Goal: Transaction & Acquisition: Purchase product/service

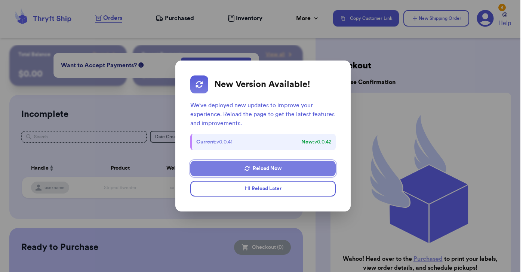
click at [212, 165] on button "Reload Now" at bounding box center [263, 169] width 146 height 16
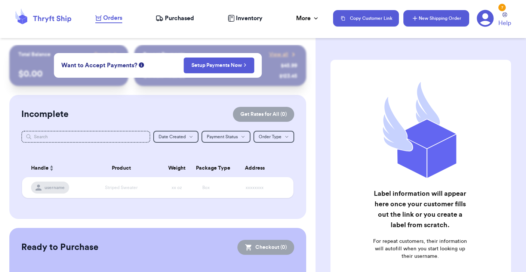
click at [410, 18] on button "New Shipping Order" at bounding box center [437, 18] width 66 height 16
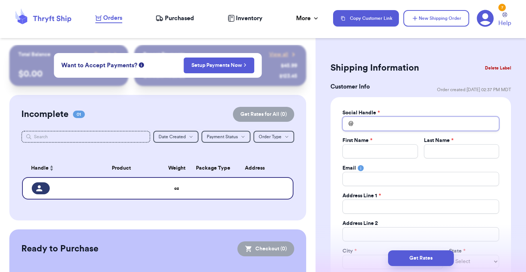
click at [395, 130] on input "Total Amount Paid" at bounding box center [421, 124] width 157 height 14
type input "c"
type input "ch"
type input "cha"
type input "char"
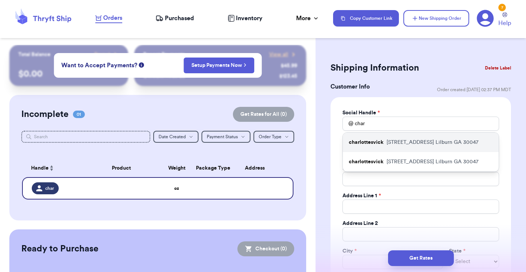
click at [388, 141] on p "208 Kettlewood Dr. SW Lilburn GA 30047" at bounding box center [433, 142] width 92 height 7
type input "charlottesvick"
type input "Charlotte"
type input "Vick"
type input "charlottesvick@gmail.com"
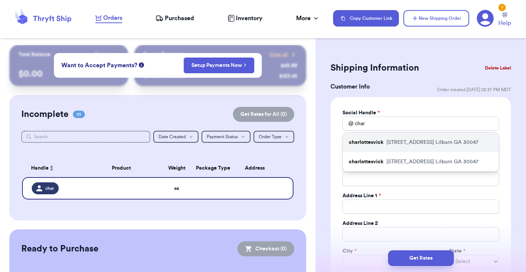
type input "208 Kettlewood Dr. SW"
type input "Lilburn"
select select "GA"
type input "30047"
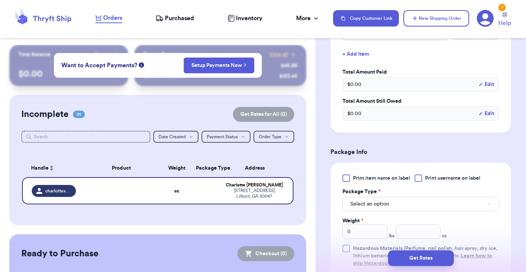
scroll to position [368, 0]
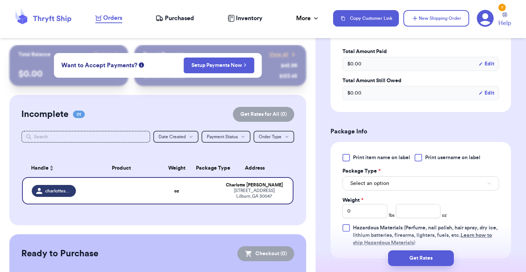
click at [372, 188] on button "Select an option" at bounding box center [421, 184] width 157 height 14
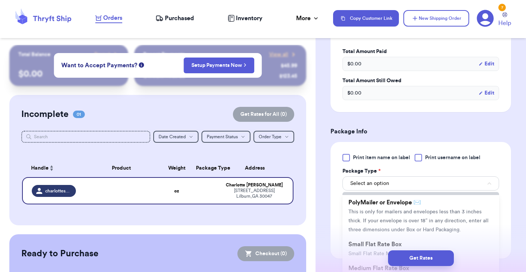
scroll to position [56, 0]
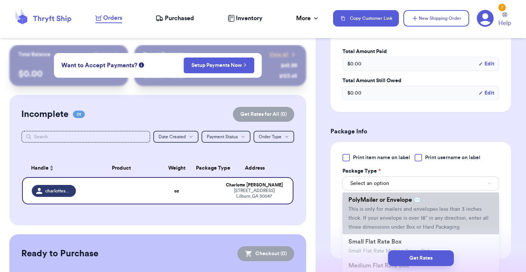
click at [371, 209] on span "This is only for mailers and envelopes less than 3 inches thick. If your envelo…" at bounding box center [419, 218] width 140 height 23
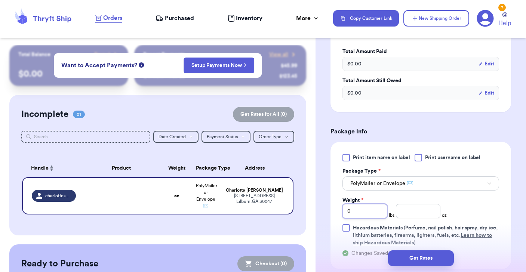
click at [368, 212] on input "0" at bounding box center [365, 211] width 45 height 14
click at [434, 210] on input "number" at bounding box center [418, 211] width 45 height 14
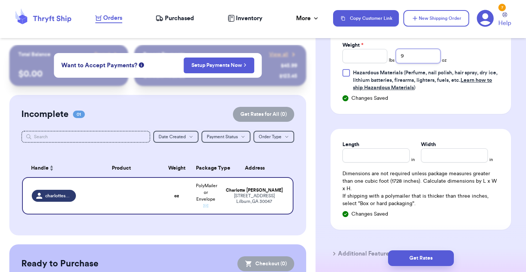
scroll to position [524, 0]
type input "9"
click at [382, 155] on input "Length" at bounding box center [376, 155] width 67 height 14
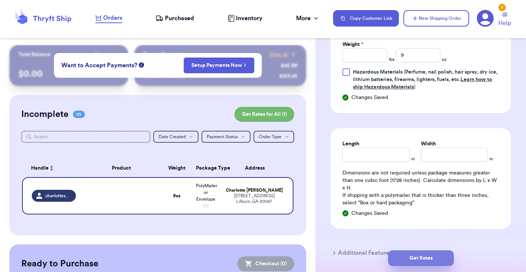
click at [401, 256] on button "Get Rates" at bounding box center [421, 259] width 66 height 16
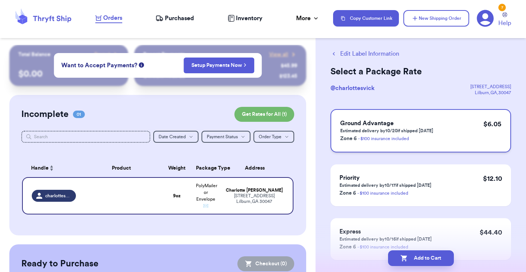
scroll to position [14, 0]
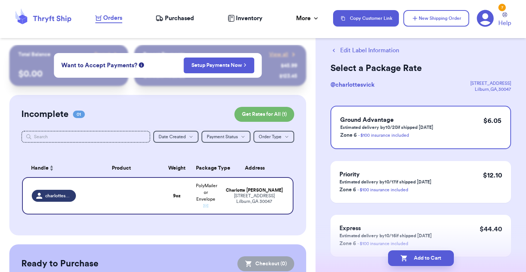
click at [362, 53] on button "Edit Label Information" at bounding box center [365, 50] width 69 height 9
click at [364, 50] on button "Edit Label Information" at bounding box center [365, 50] width 69 height 9
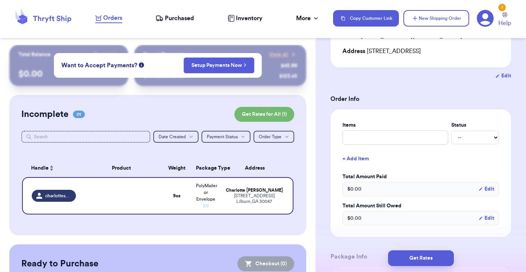
scroll to position [110, 0]
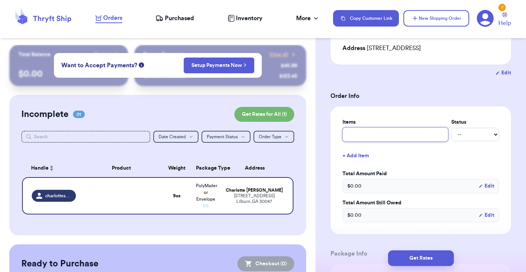
click at [393, 135] on input "text" at bounding box center [396, 135] width 106 height 14
type input "m"
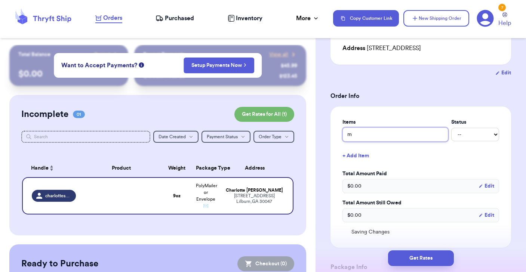
type input "ma"
type input "mad"
type input "made"
type input "madew"
type input "madewe"
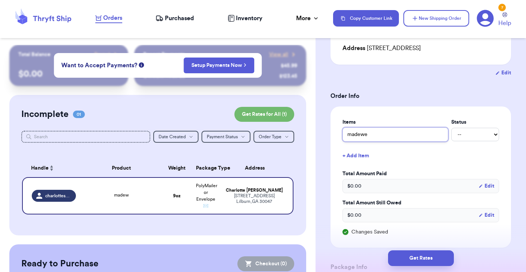
type input "madewel"
type input "madewell"
type input "made well"
type input "made well p"
type input "made well pu"
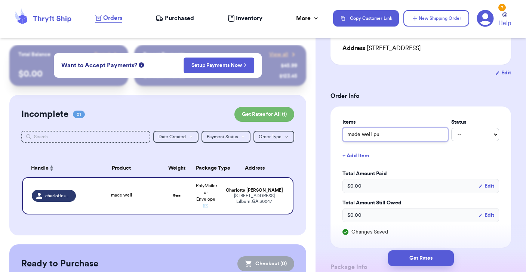
type input "made well pur"
type input "made well purs"
type input "made well purse"
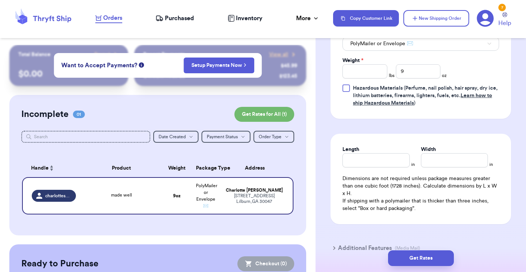
scroll to position [408, 0]
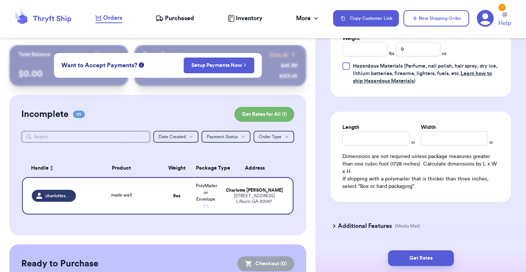
type input "made well purse"
click at [400, 138] on input "Length" at bounding box center [376, 138] width 67 height 14
type input "1"
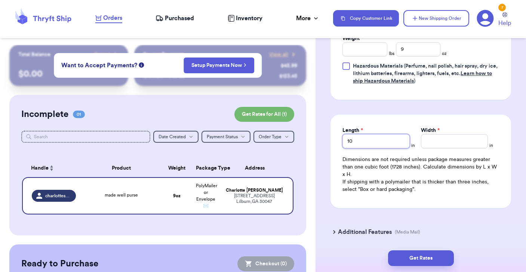
type input "10"
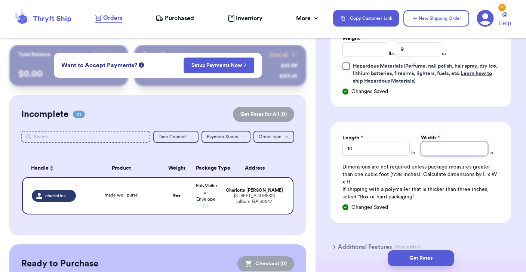
type input "9"
click at [417, 257] on button "Get Rates" at bounding box center [421, 259] width 66 height 16
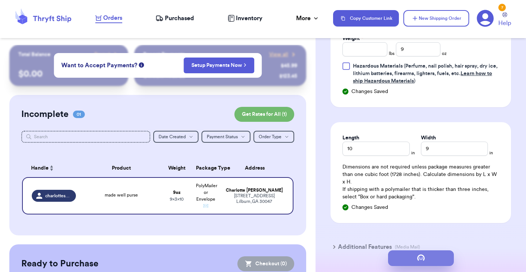
scroll to position [0, 0]
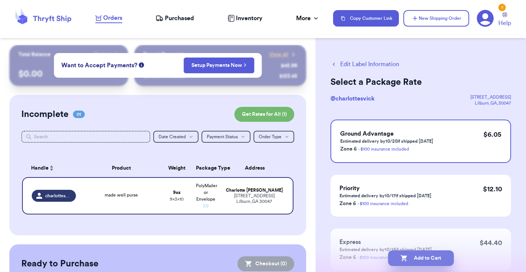
click at [417, 259] on button "Add to Cart" at bounding box center [421, 259] width 66 height 16
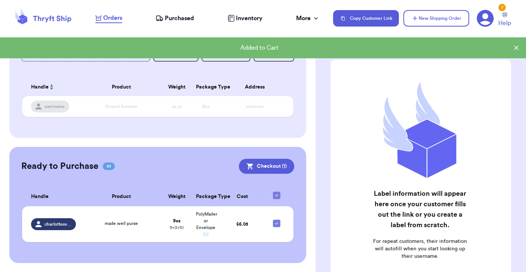
scroll to position [81, 0]
click at [262, 169] on button "Checkout ( 1 )" at bounding box center [266, 166] width 55 height 15
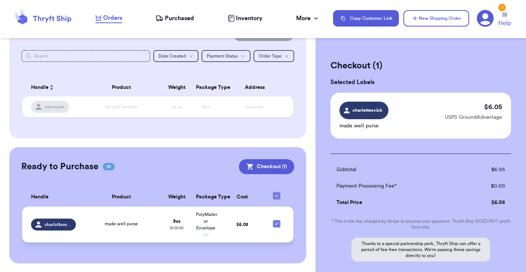
click at [149, 229] on div "made well purse" at bounding box center [121, 225] width 73 height 8
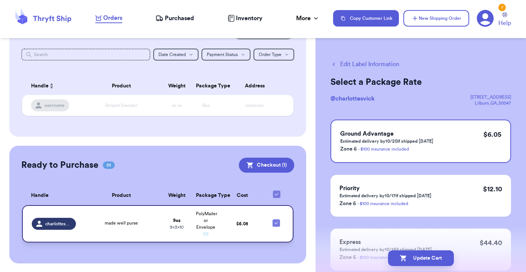
scroll to position [0, 0]
click at [265, 162] on button "Checkout ( 1 )" at bounding box center [266, 165] width 55 height 15
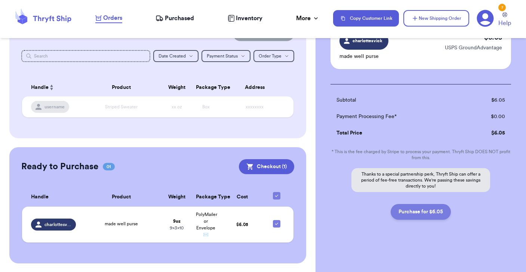
click at [413, 210] on button "Purchase for $6.05" at bounding box center [421, 212] width 60 height 16
checkbox input "false"
checkbox input "true"
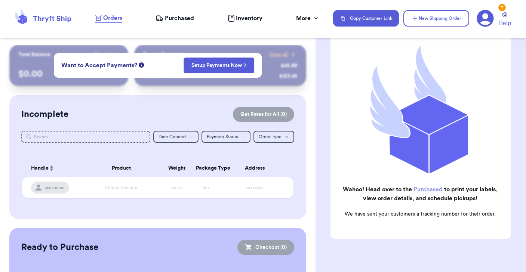
click at [176, 14] on span "Purchased" at bounding box center [179, 18] width 29 height 9
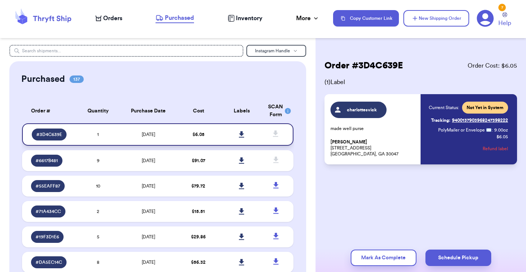
click at [242, 138] on icon at bounding box center [241, 134] width 5 height 6
